Goal: Task Accomplishment & Management: Manage account settings

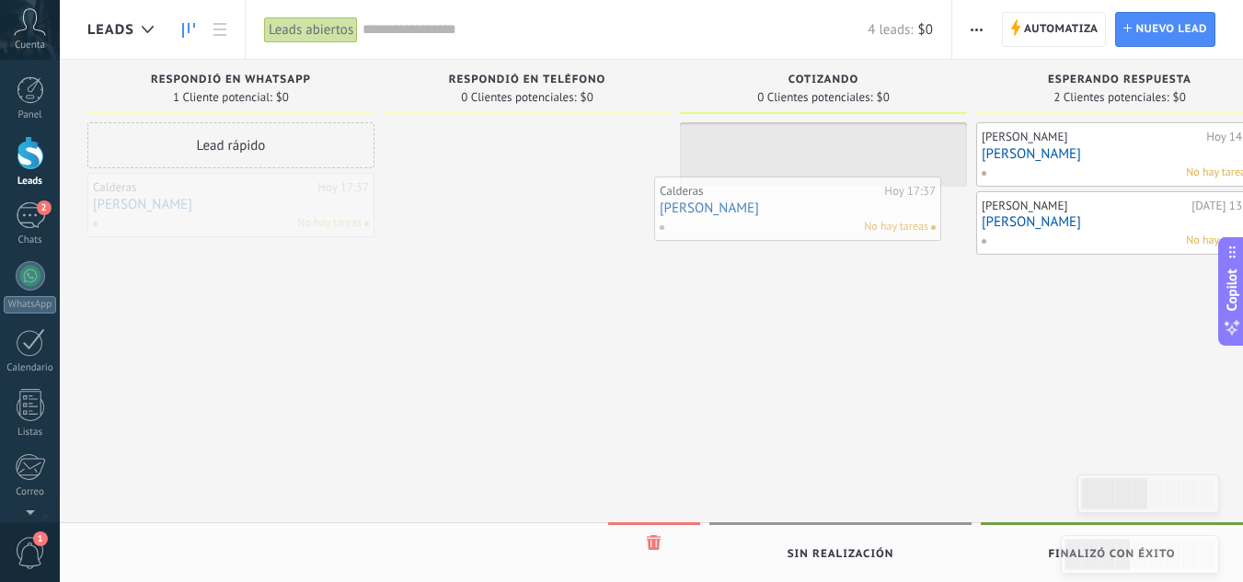
drag, startPoint x: 184, startPoint y: 211, endPoint x: 751, endPoint y: 214, distance: 566.9
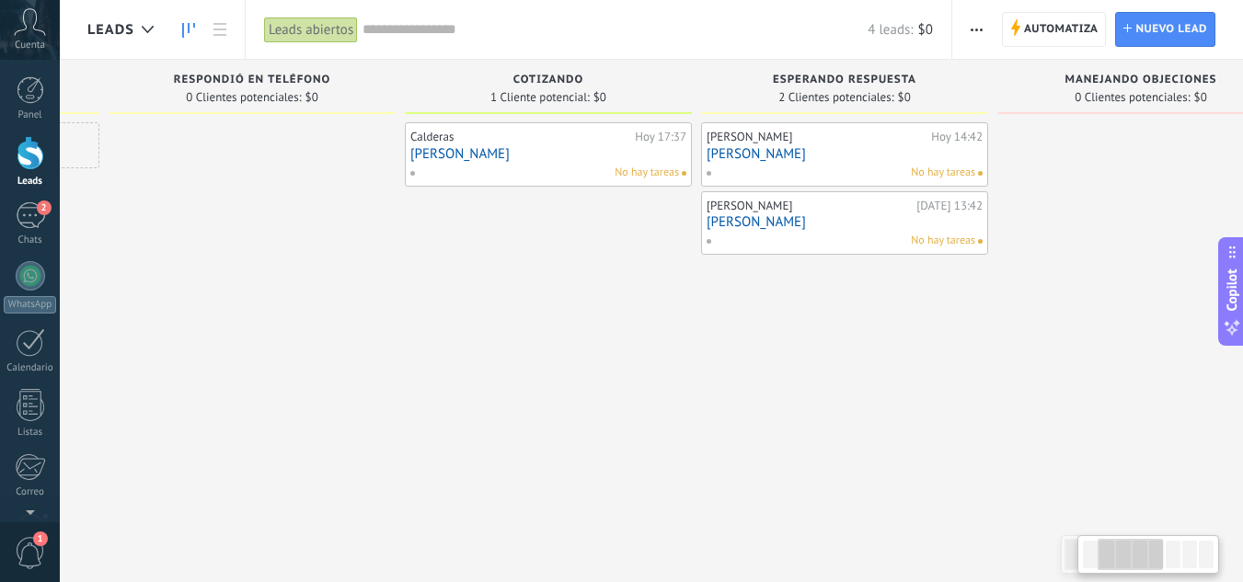
scroll to position [0, 282]
drag, startPoint x: 836, startPoint y: 370, endPoint x: 628, endPoint y: 369, distance: 208.0
click at [628, 369] on div "Calderas [DATE] 17:37 [PERSON_NAME] No hay tareas" at bounding box center [541, 293] width 287 height 342
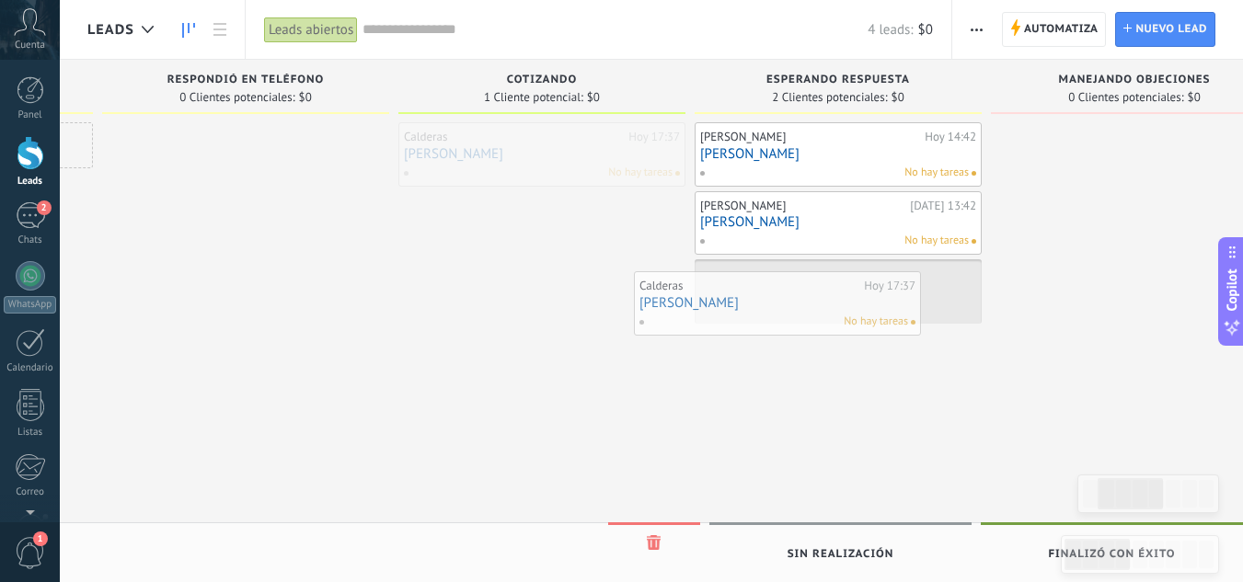
drag, startPoint x: 566, startPoint y: 167, endPoint x: 806, endPoint y: 316, distance: 282.7
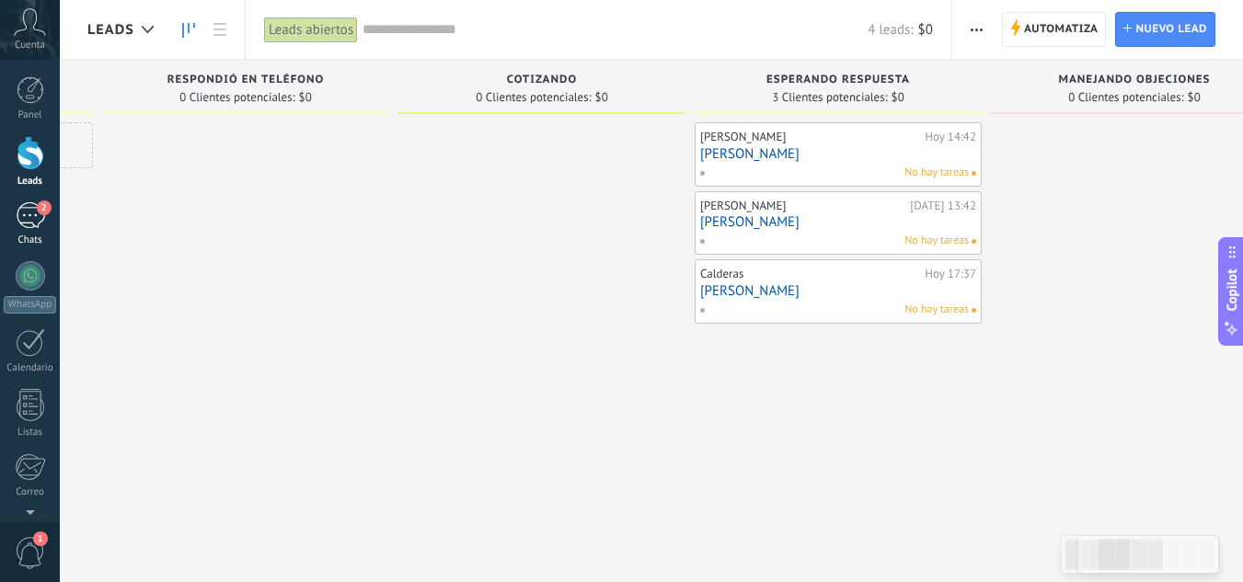
click at [35, 223] on div "2" at bounding box center [30, 215] width 29 height 27
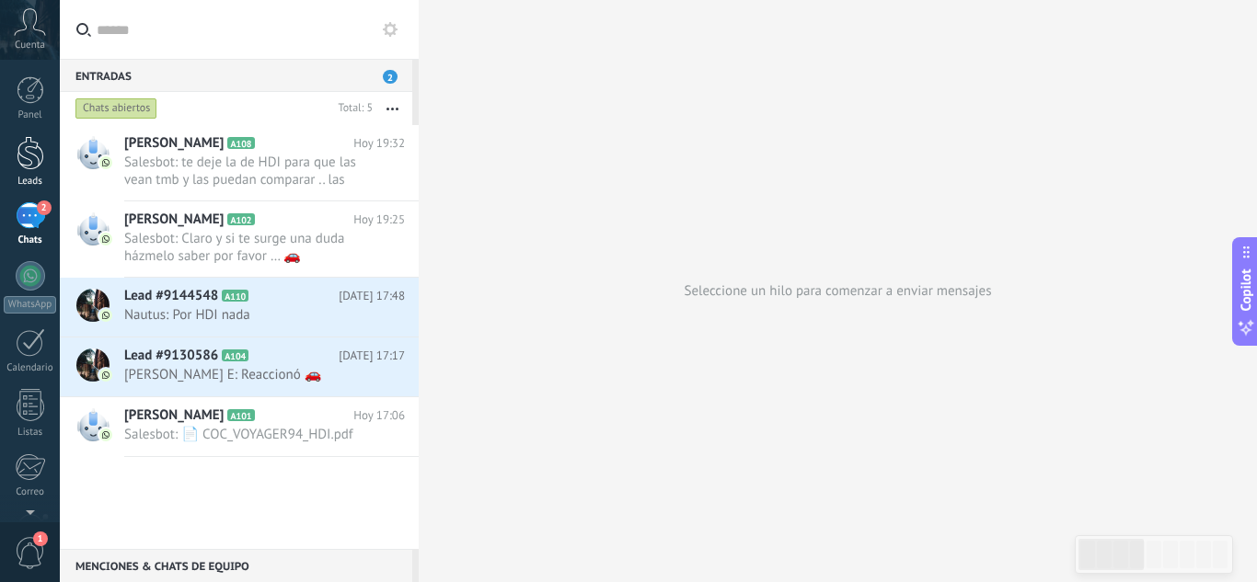
click at [29, 157] on div at bounding box center [31, 153] width 28 height 34
